Goal: Information Seeking & Learning: Understand process/instructions

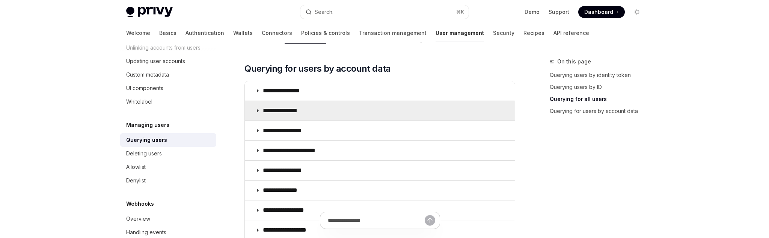
scroll to position [522, 0]
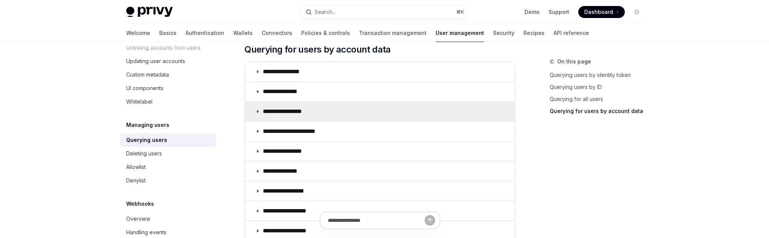
click at [256, 110] on icon at bounding box center [257, 111] width 5 height 5
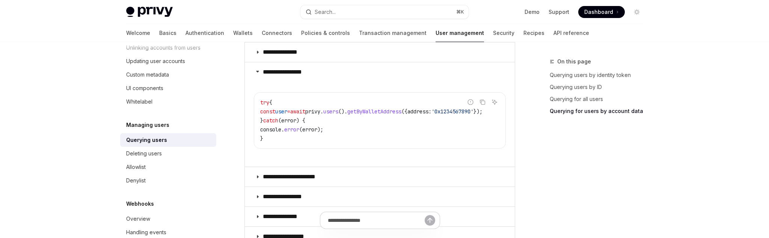
scroll to position [562, 0]
drag, startPoint x: 407, startPoint y: 148, endPoint x: 465, endPoint y: 149, distance: 58.6
click at [465, 148] on div "try { const user = await privy . users (). getByWalletAddress ({ address: '0x12…" at bounding box center [379, 120] width 251 height 56
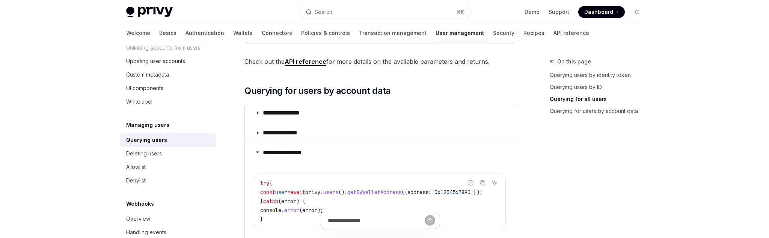
scroll to position [480, 0]
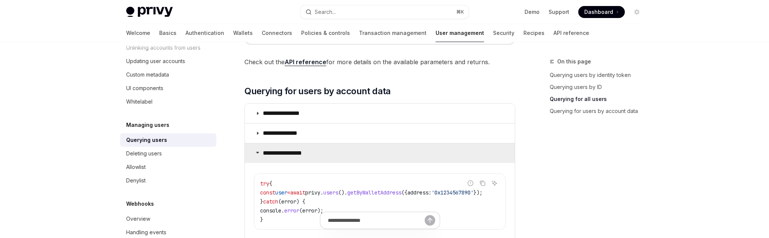
drag, startPoint x: 257, startPoint y: 150, endPoint x: 250, endPoint y: 146, distance: 8.1
click at [257, 150] on icon at bounding box center [257, 152] width 5 height 5
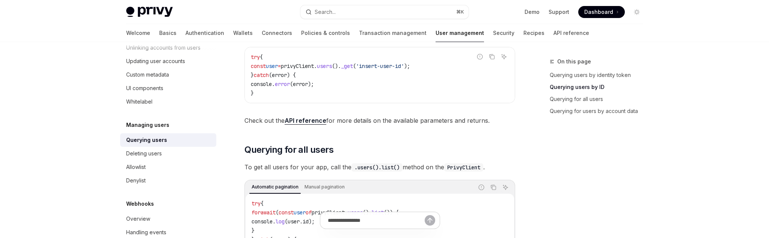
scroll to position [255, 0]
click at [568, 74] on link "Querying users by identity token" at bounding box center [599, 75] width 99 height 12
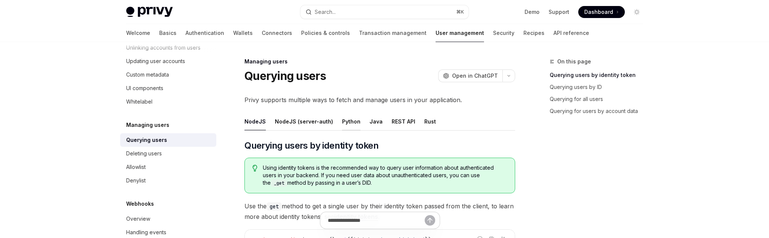
click at [342, 124] on div "Python" at bounding box center [351, 122] width 18 height 18
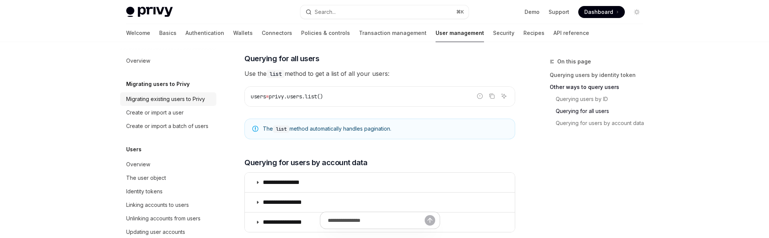
click at [179, 96] on div "Migrating existing users to Privy" at bounding box center [165, 99] width 79 height 9
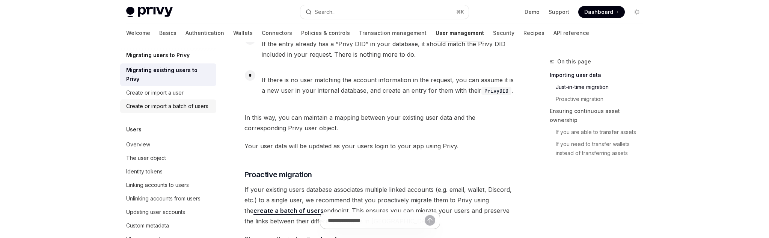
scroll to position [40, 0]
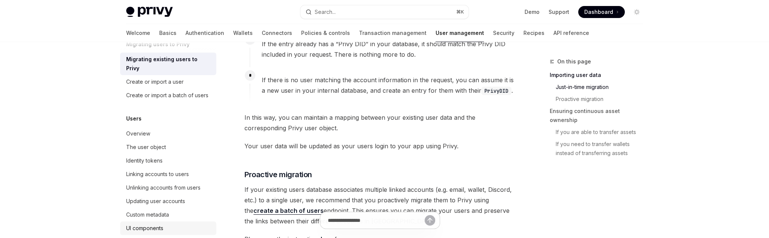
type textarea "*"
